Goal: Task Accomplishment & Management: Use online tool/utility

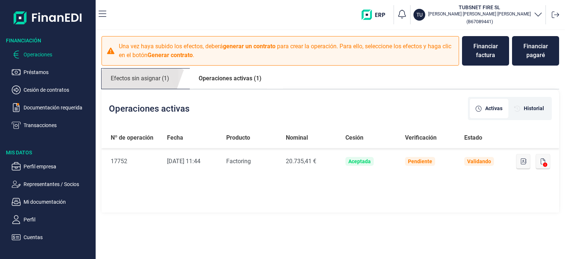
click at [137, 78] on link "Efectos sin asignar (1)" at bounding box center [140, 78] width 77 height 20
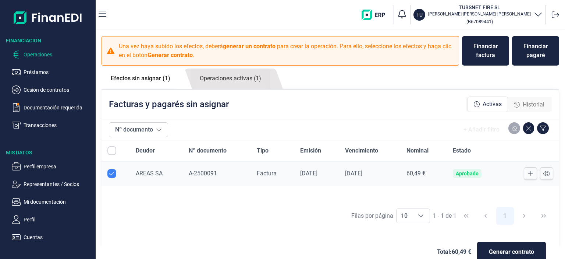
checkbox input "true"
click at [47, 122] on p "Transacciones" at bounding box center [58, 125] width 69 height 9
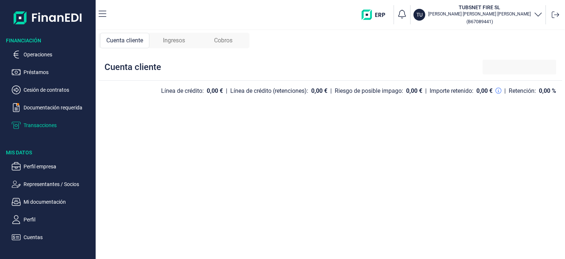
click at [47, 122] on p "Transacciones" at bounding box center [58, 125] width 69 height 9
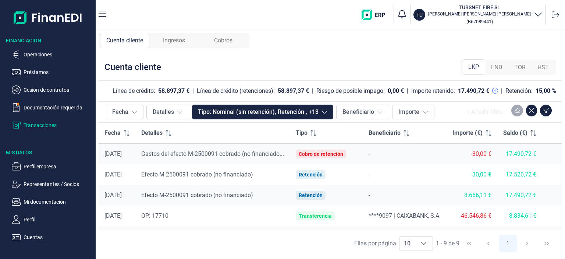
click at [565, 157] on div "Cuenta cliente Ingresos Cobros Cuenta cliente LKP FND TOR HST Línea de crédito:…" at bounding box center [331, 144] width 470 height 229
click at [180, 44] on span "Ingresos" at bounding box center [174, 40] width 22 height 9
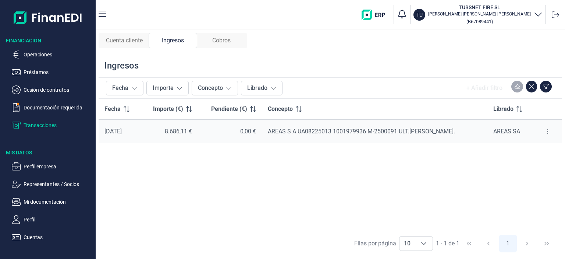
click at [226, 36] on span "Cobros" at bounding box center [221, 40] width 18 height 9
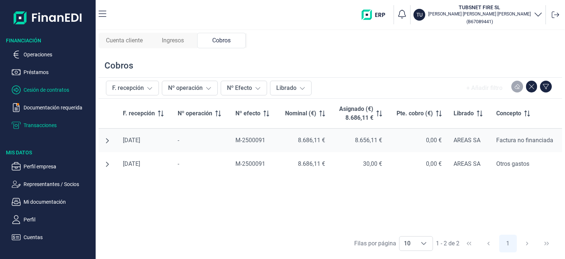
click at [40, 86] on p "Cesión de contratos" at bounding box center [58, 89] width 69 height 9
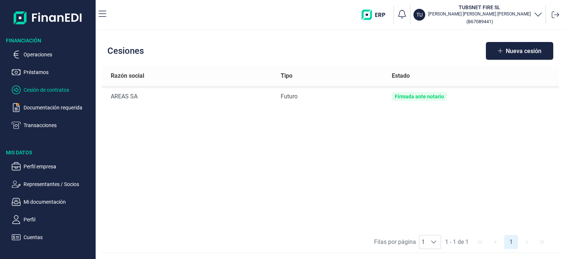
click at [34, 47] on ul "Operaciones Préstamos Cesión de contratos Documentación requerida Transacciones" at bounding box center [48, 86] width 96 height 85
click at [35, 54] on p "Operaciones" at bounding box center [58, 54] width 69 height 9
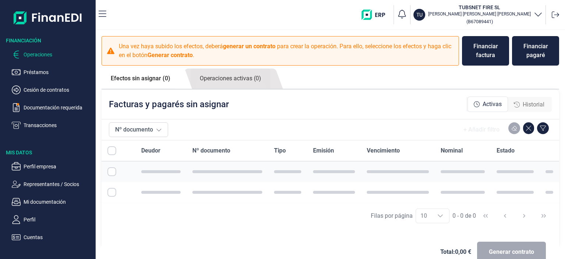
checkbox input "true"
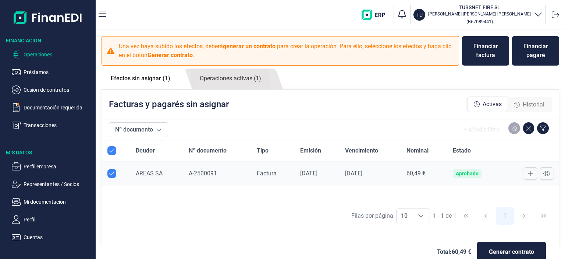
checkbox input "true"
